Goal: Find specific page/section: Find specific page/section

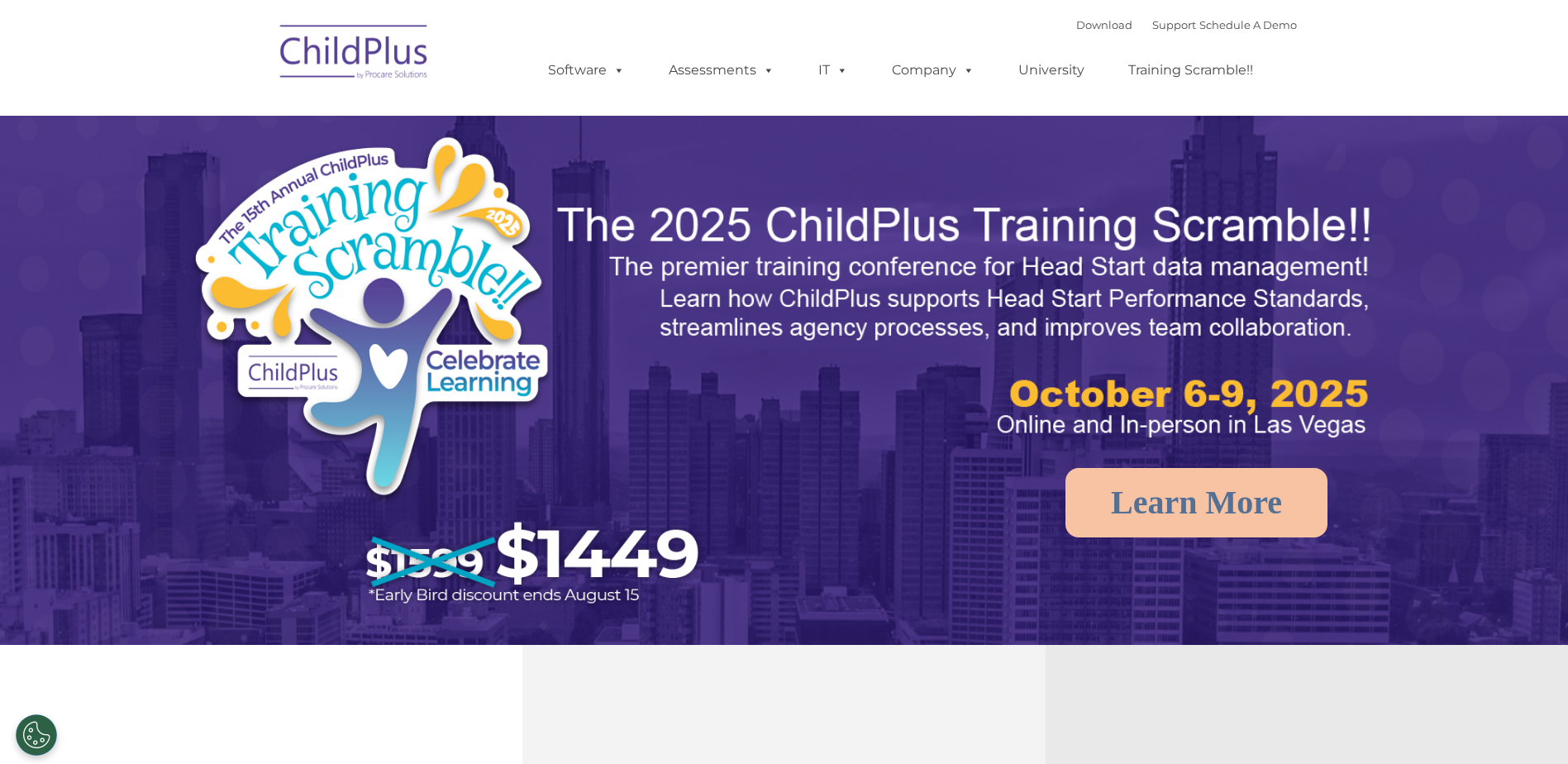
select select "MEDIUM"
click at [27, 28] on nav "Download Support | Schedule A Demo  MENU MENU Software ChildPlus: The original…" at bounding box center [784, 58] width 1568 height 115
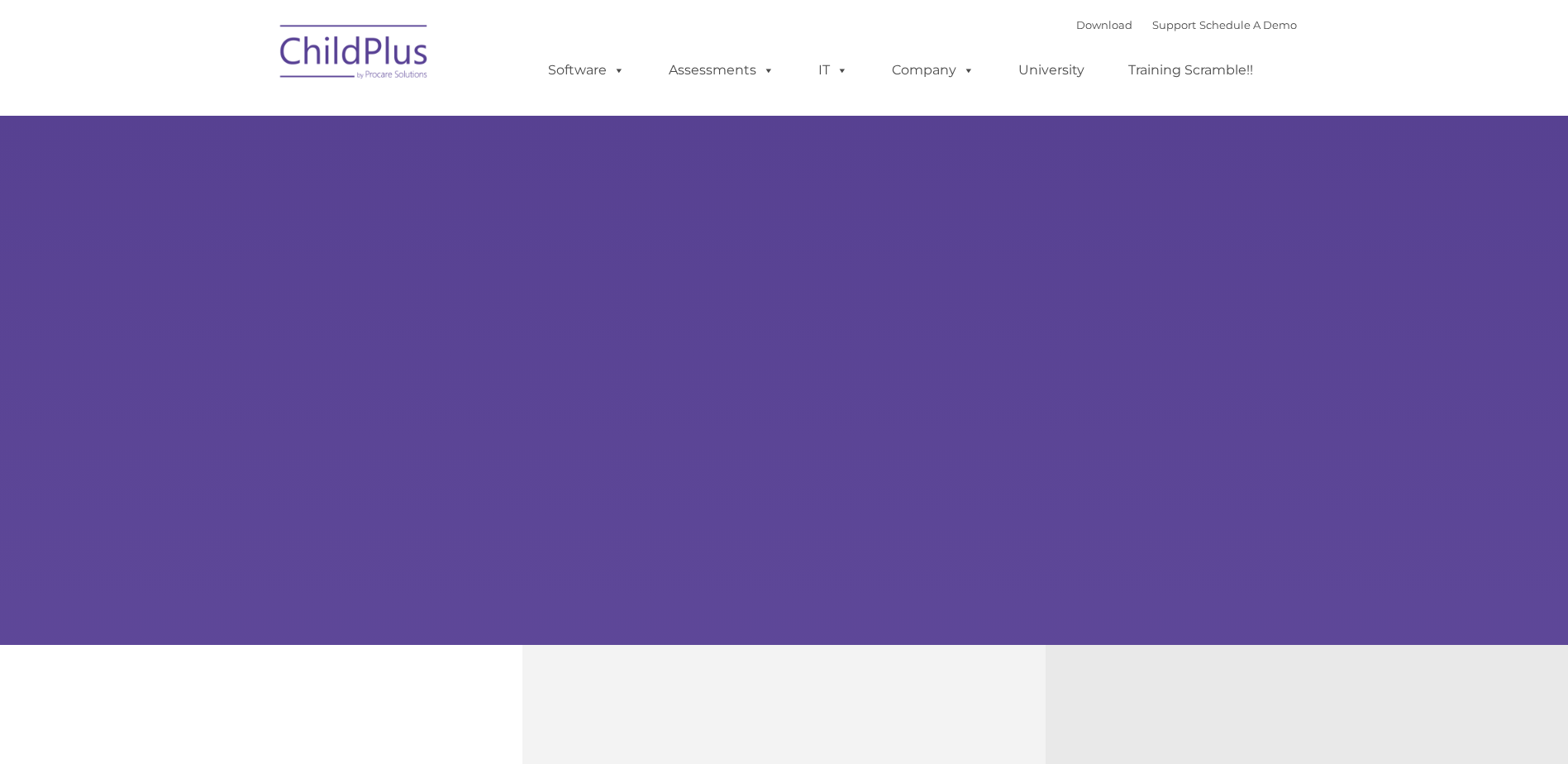
type input ""
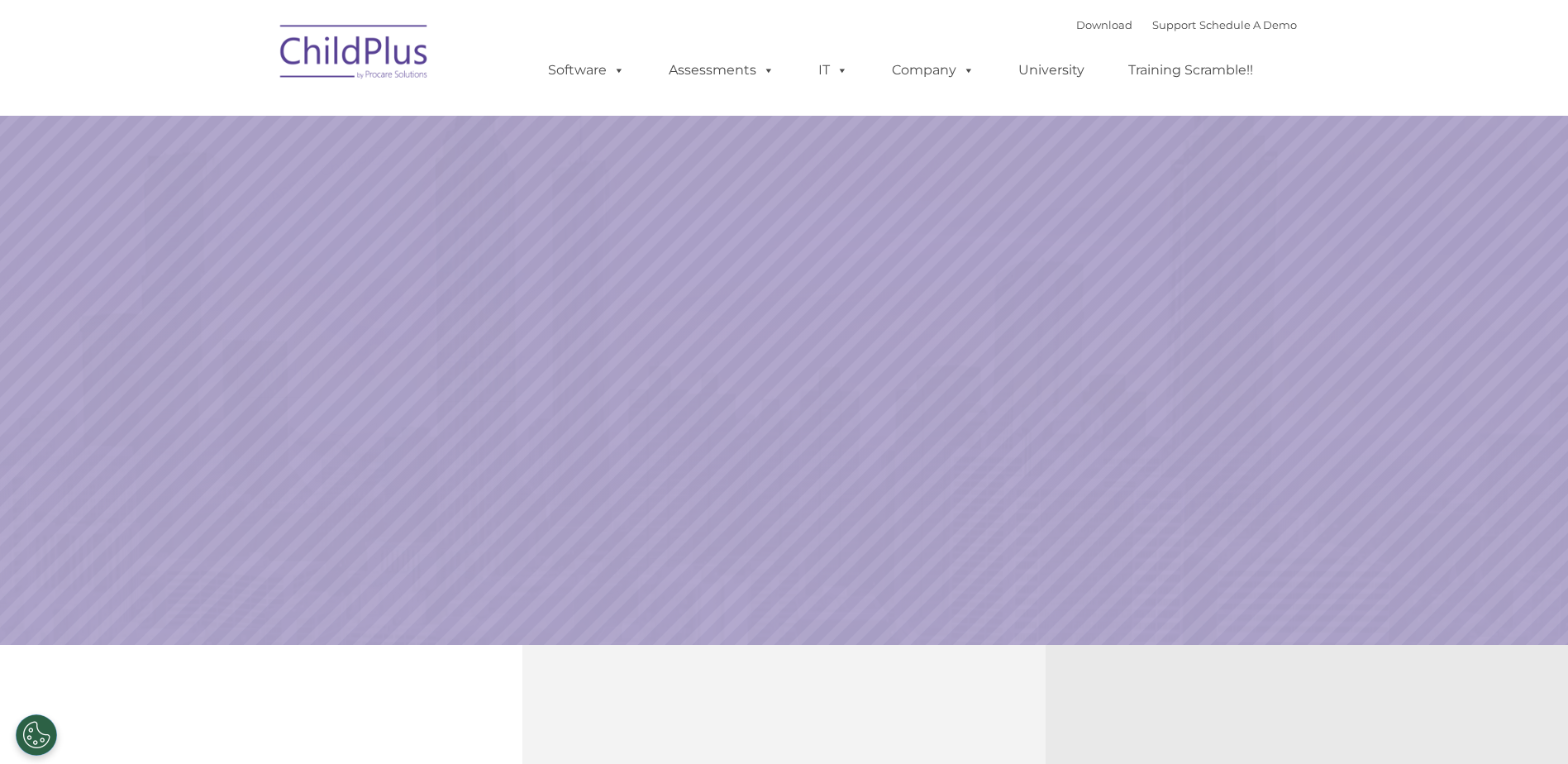
select select "MEDIUM"
